Goal: Transaction & Acquisition: Obtain resource

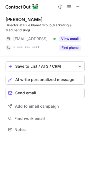
scroll to position [126, 88]
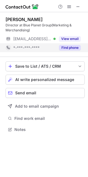
click at [69, 49] on button "Find phone" at bounding box center [70, 48] width 22 height 6
